Goal: Task Accomplishment & Management: Complete application form

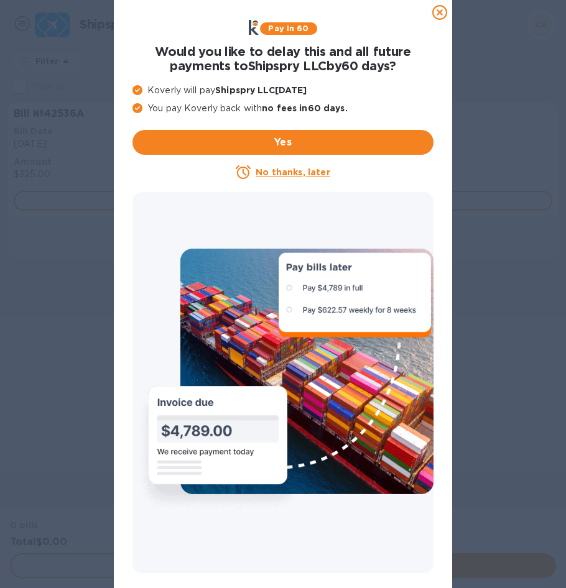
click at [324, 170] on u "No thanks, later" at bounding box center [293, 172] width 74 height 10
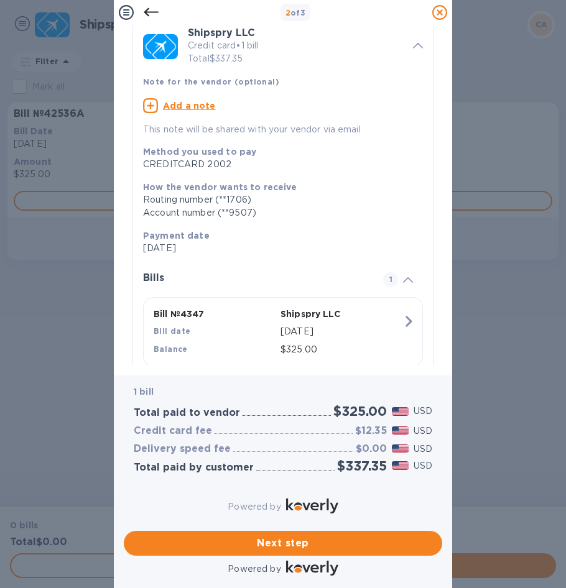
scroll to position [87, 0]
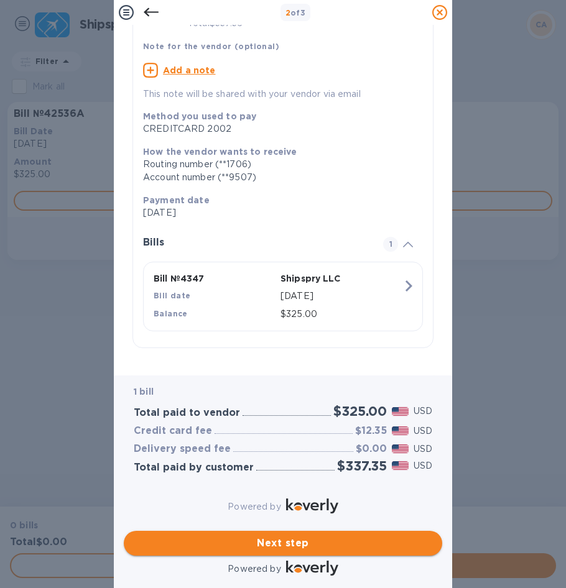
click at [295, 536] on span "Next step" at bounding box center [283, 543] width 299 height 15
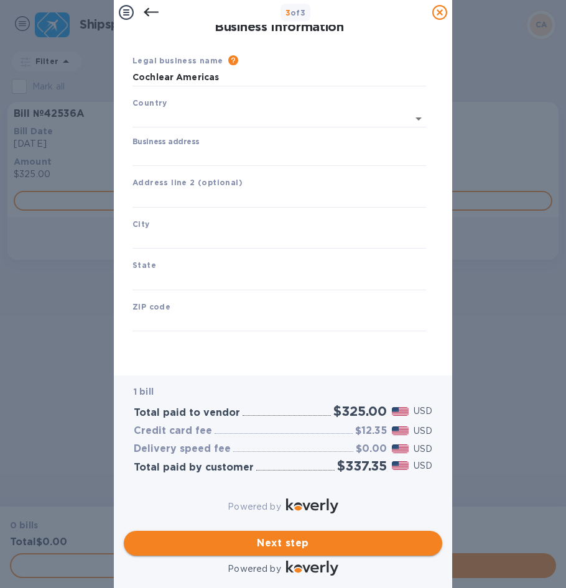
scroll to position [0, 0]
type input "[GEOGRAPHIC_DATA]"
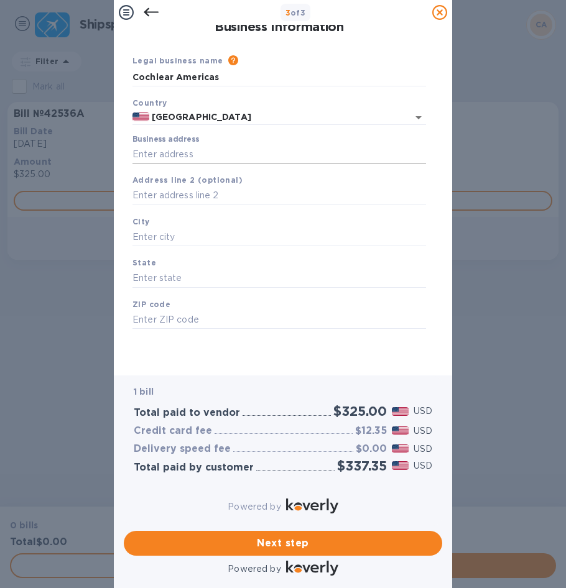
click at [194, 157] on input "Business address" at bounding box center [279, 154] width 294 height 19
type input "[STREET_ADDRESS]"
click at [178, 191] on input "text" at bounding box center [279, 196] width 294 height 19
type input "Unit 244"
click at [201, 238] on input "text" at bounding box center [279, 237] width 294 height 19
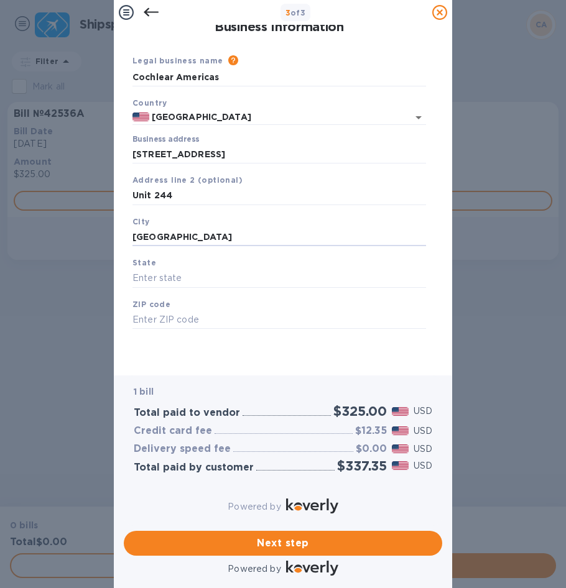
type input "[GEOGRAPHIC_DATA]"
click at [179, 268] on div "State" at bounding box center [278, 272] width 303 height 42
click at [175, 276] on input "text" at bounding box center [279, 278] width 294 height 19
type input "CO"
click at [170, 319] on input "text" at bounding box center [279, 320] width 294 height 19
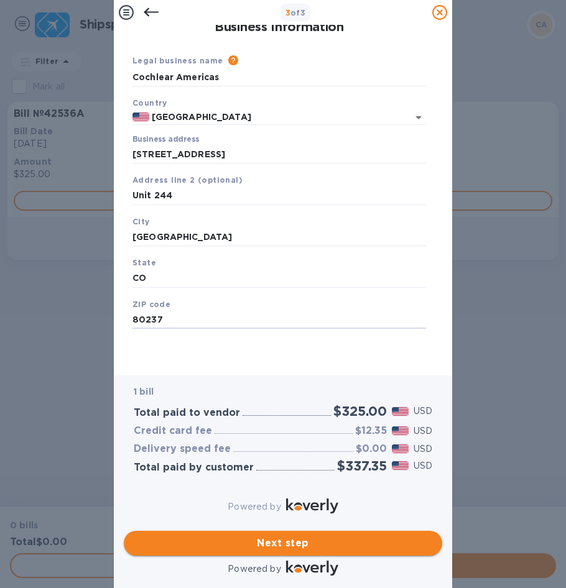
type input "80237"
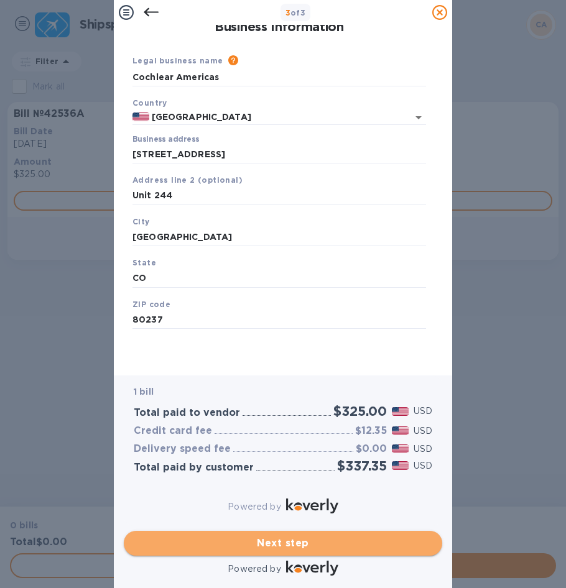
click at [272, 536] on span "Next step" at bounding box center [283, 543] width 299 height 15
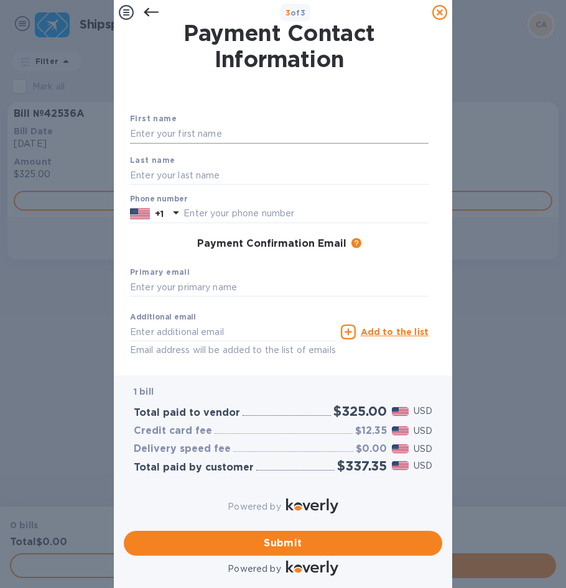
click at [164, 129] on input "text" at bounding box center [279, 134] width 299 height 19
type input "[PERSON_NAME]"
type input "7208406277"
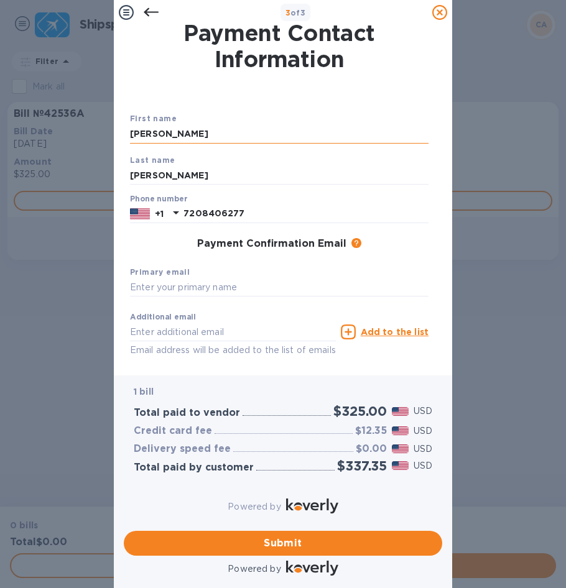
type input "[EMAIL_ADDRESS][DOMAIN_NAME]"
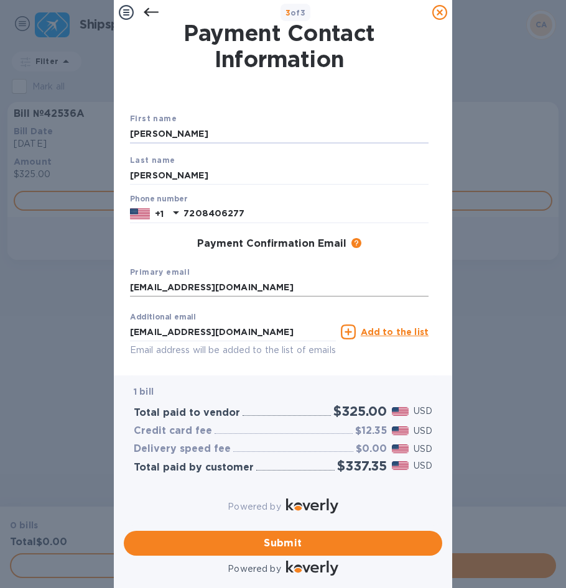
scroll to position [58, 0]
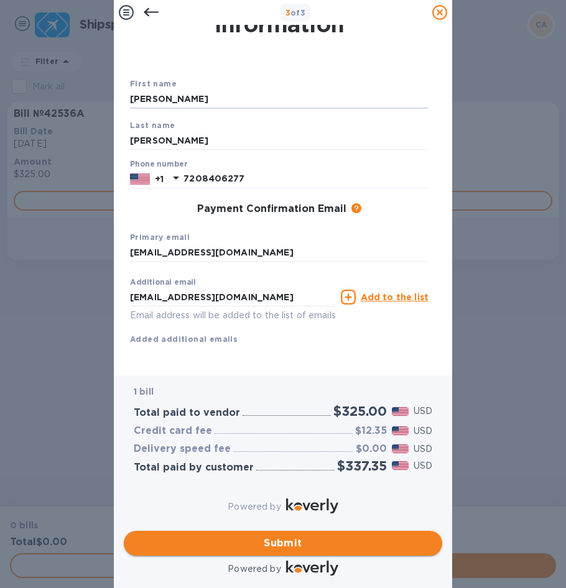
click at [317, 536] on span "Submit" at bounding box center [283, 543] width 299 height 15
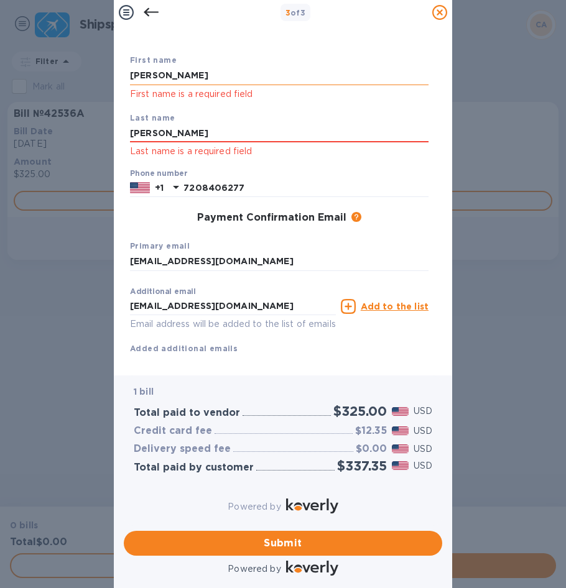
click at [184, 75] on input "[PERSON_NAME]" at bounding box center [279, 76] width 299 height 19
type input "K"
type input "[PERSON_NAME]"
click at [290, 249] on div "Primary email [EMAIL_ADDRESS][DOMAIN_NAME]" at bounding box center [279, 255] width 308 height 42
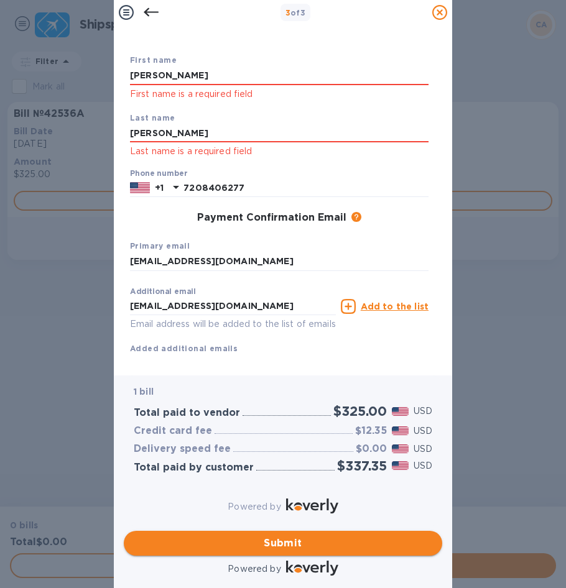
click at [305, 537] on span "Submit" at bounding box center [283, 543] width 299 height 15
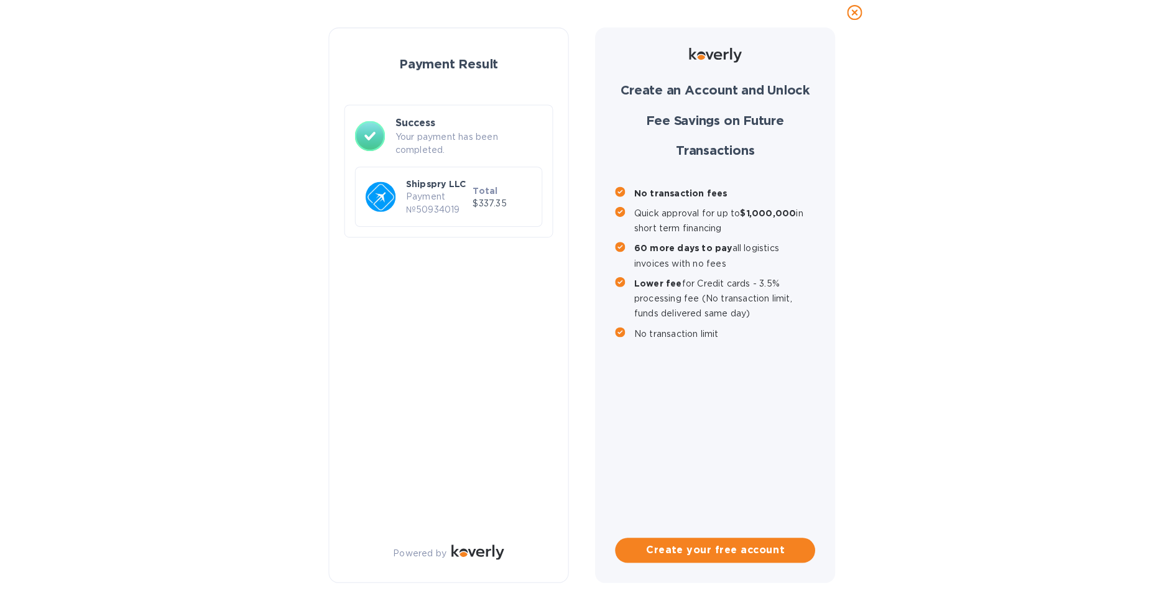
scroll to position [0, 0]
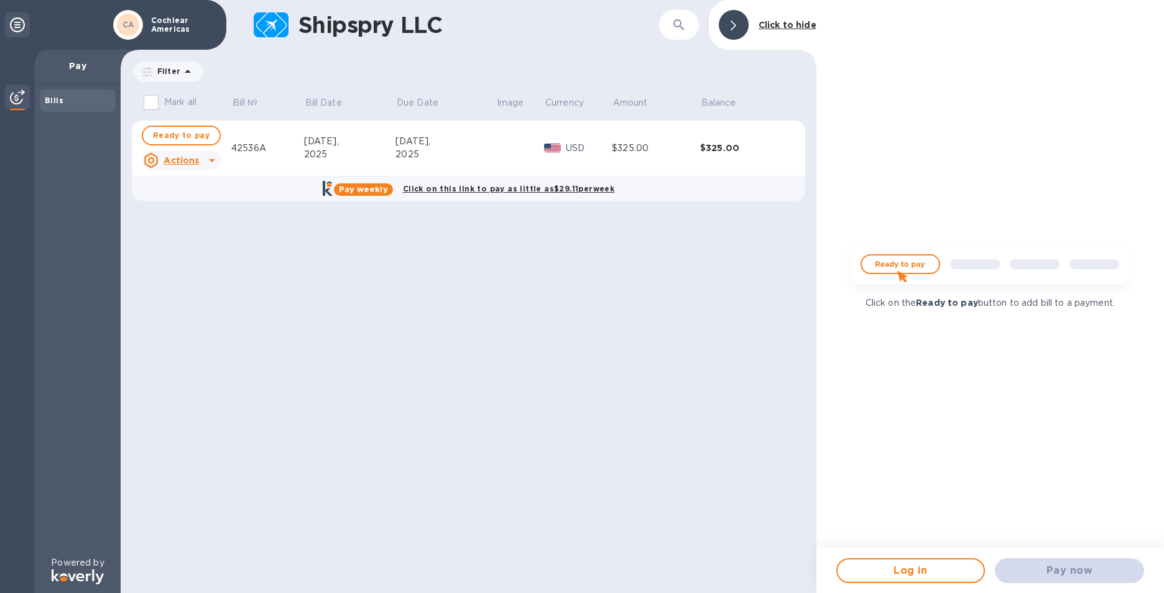
click at [15, 101] on img at bounding box center [17, 97] width 15 height 15
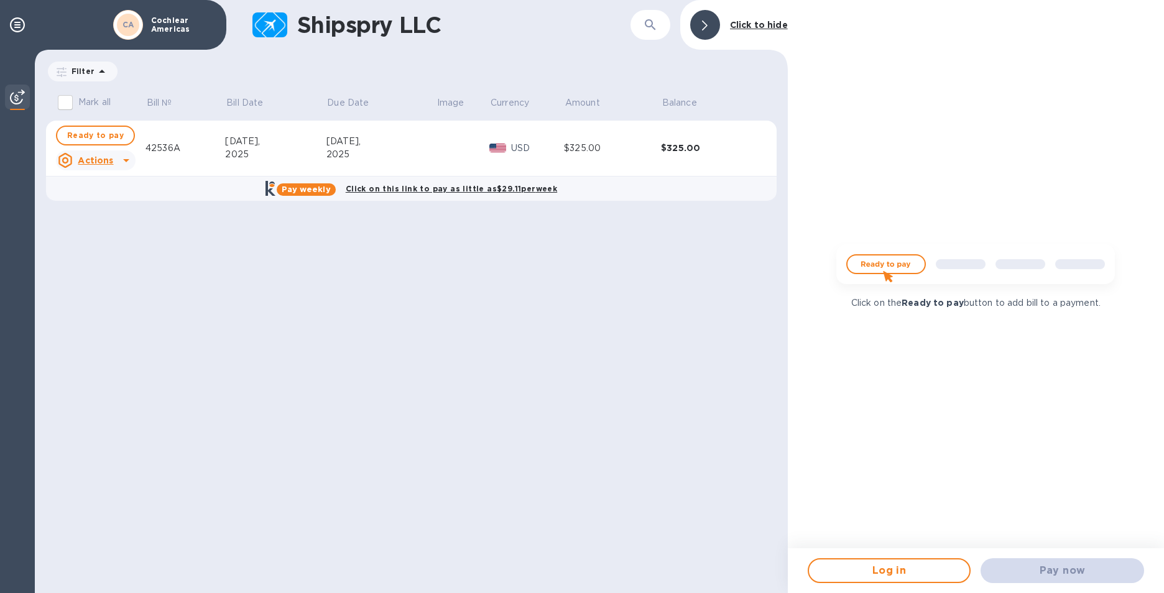
click at [15, 101] on img at bounding box center [17, 97] width 15 height 15
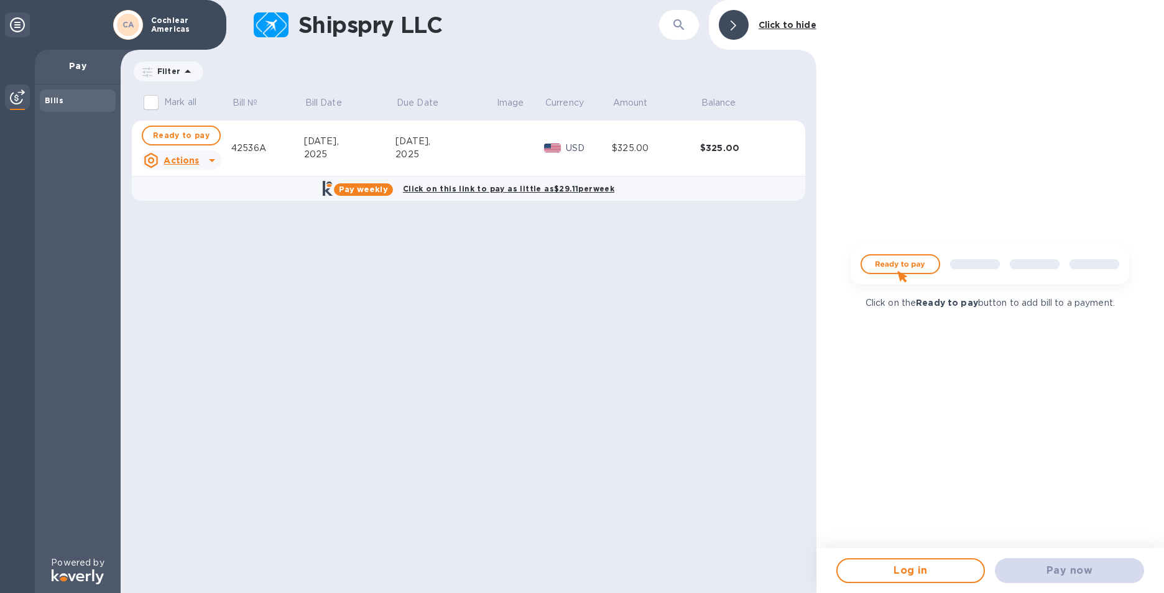
click at [56, 100] on b "Bills" at bounding box center [54, 100] width 19 height 9
click at [188, 75] on icon at bounding box center [187, 71] width 15 height 15
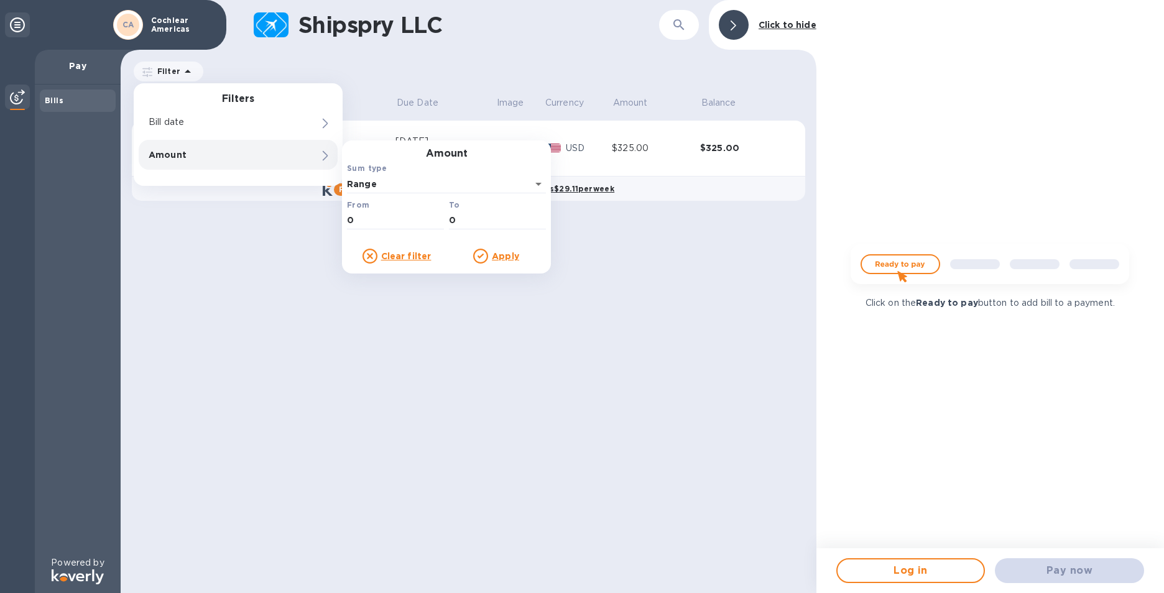
click at [262, 366] on div "Shipspry LLC ​ Click to hide Filter Filters Bill date Amount Amount Sum type Ra…" at bounding box center [469, 296] width 696 height 593
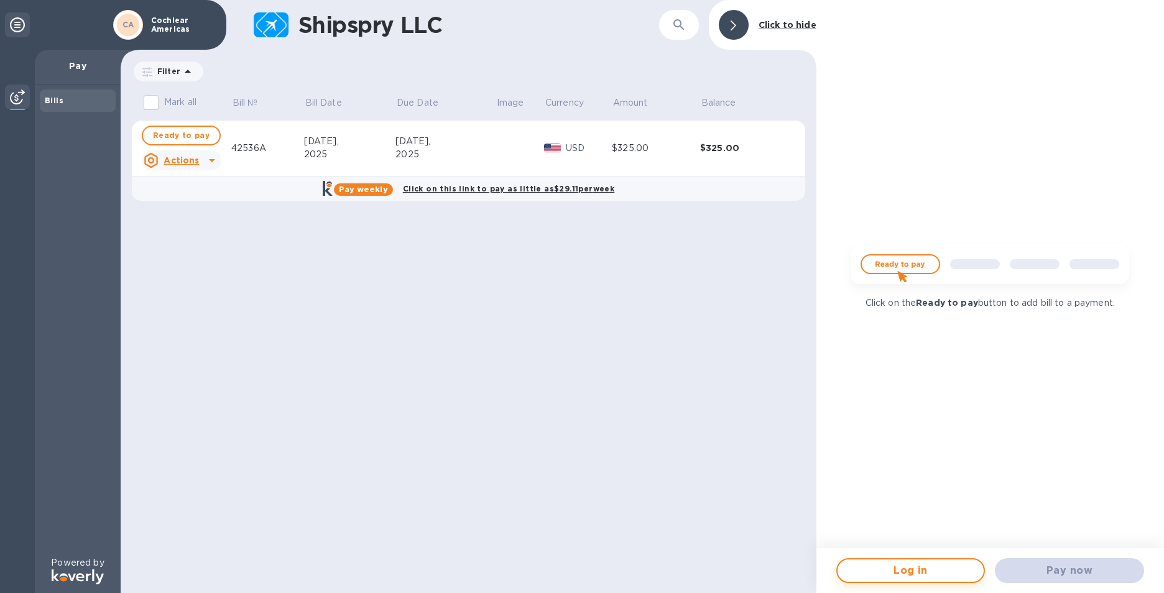
click at [565, 572] on span "Log in" at bounding box center [911, 570] width 127 height 15
